Goal: Entertainment & Leisure: Consume media (video, audio)

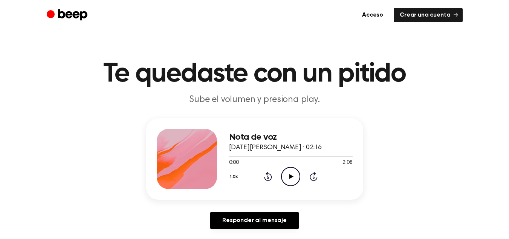
click at [295, 175] on icon "Play Audio" at bounding box center [290, 176] width 19 height 19
click at [237, 174] on font "1.0x" at bounding box center [234, 176] width 8 height 5
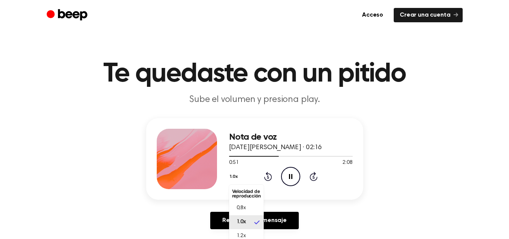
click at [233, 176] on font "1.0x" at bounding box center [234, 176] width 8 height 5
click at [256, 156] on div at bounding box center [291, 156] width 124 height 1
click at [298, 179] on icon "Play Audio" at bounding box center [290, 176] width 19 height 19
drag, startPoint x: 256, startPoint y: 156, endPoint x: 241, endPoint y: 155, distance: 14.4
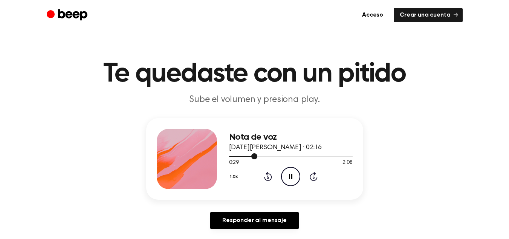
click at [241, 155] on div at bounding box center [291, 156] width 124 height 6
click at [236, 155] on div at bounding box center [291, 156] width 124 height 6
click at [293, 174] on icon "Play Audio" at bounding box center [290, 176] width 19 height 19
click at [311, 155] on div at bounding box center [291, 156] width 124 height 6
click at [313, 155] on div at bounding box center [291, 156] width 124 height 6
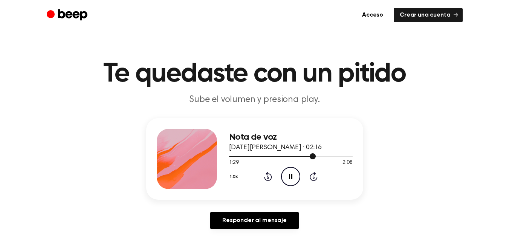
click at [314, 154] on span at bounding box center [313, 156] width 6 height 6
click at [316, 176] on icon "Skip 5 seconds" at bounding box center [314, 176] width 8 height 10
click at [314, 176] on icon at bounding box center [314, 177] width 2 height 3
